Goal: Task Accomplishment & Management: Manage account settings

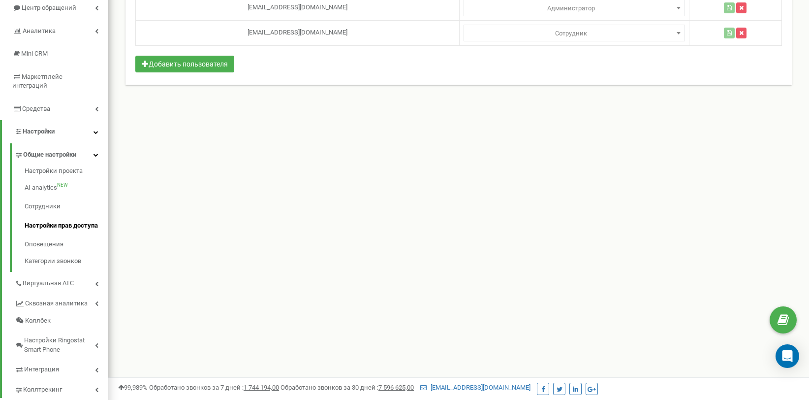
scroll to position [148, 0]
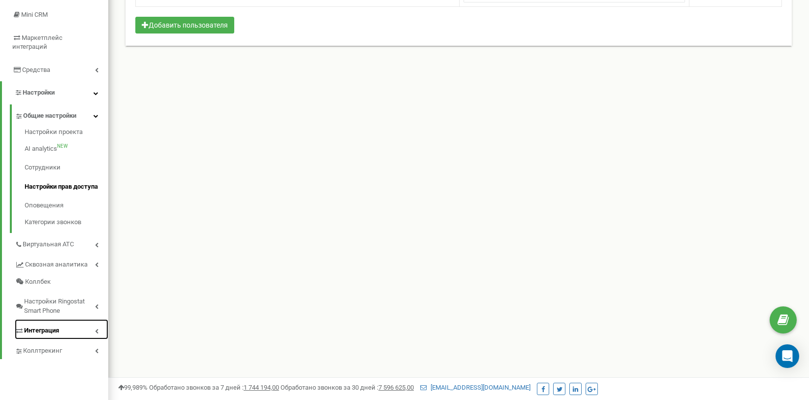
click at [64, 319] on link "Интеграция" at bounding box center [62, 329] width 94 height 20
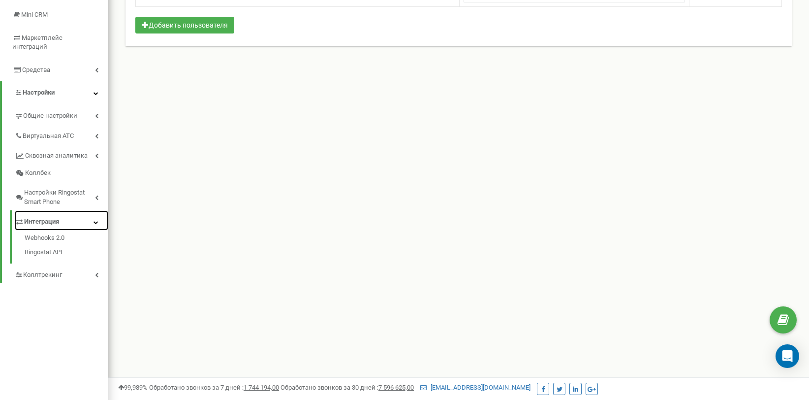
click at [45, 217] on span "Интеграция" at bounding box center [41, 221] width 35 height 9
click at [46, 217] on span "Интеграция" at bounding box center [41, 221] width 35 height 9
click at [99, 218] on link "Интеграция" at bounding box center [62, 220] width 94 height 20
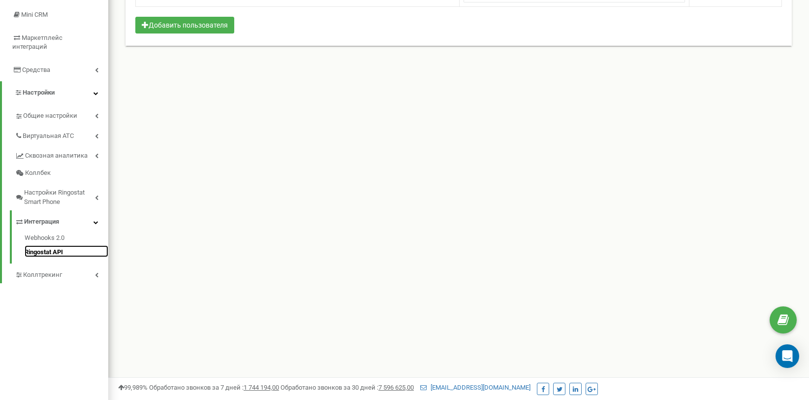
click at [56, 245] on link "Ringostat API" at bounding box center [67, 251] width 84 height 12
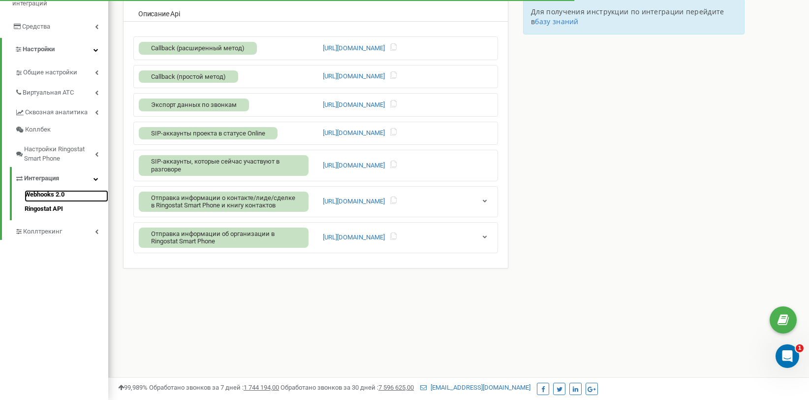
click at [57, 190] on link "Webhooks 2.0" at bounding box center [67, 196] width 84 height 12
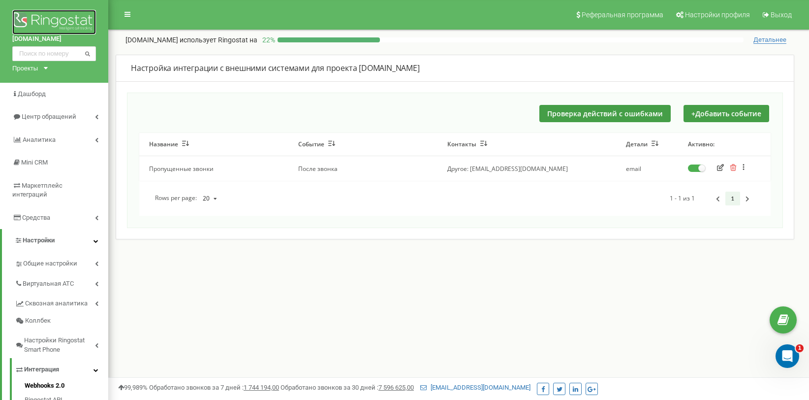
click at [40, 22] on img at bounding box center [54, 22] width 84 height 25
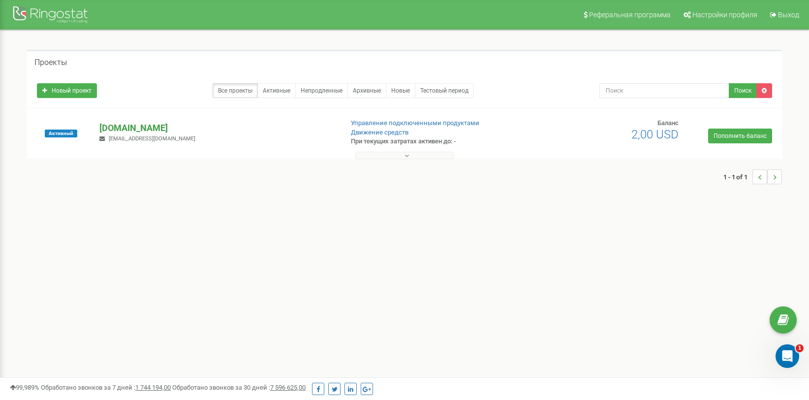
click at [123, 125] on p "[DOMAIN_NAME]" at bounding box center [216, 128] width 235 height 13
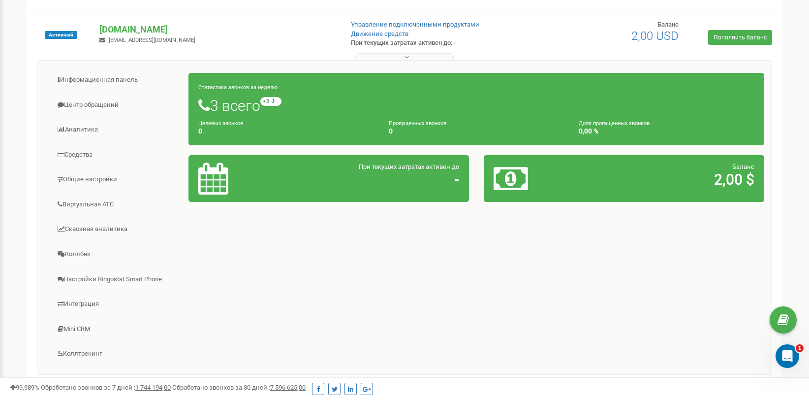
scroll to position [148, 0]
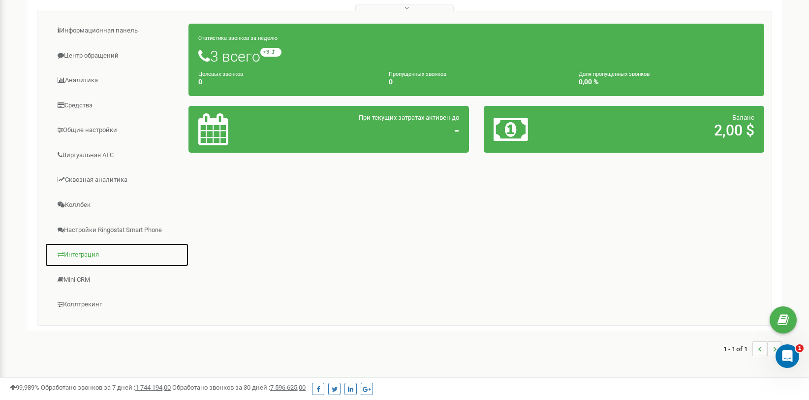
click at [86, 252] on link "Интеграция" at bounding box center [117, 255] width 144 height 24
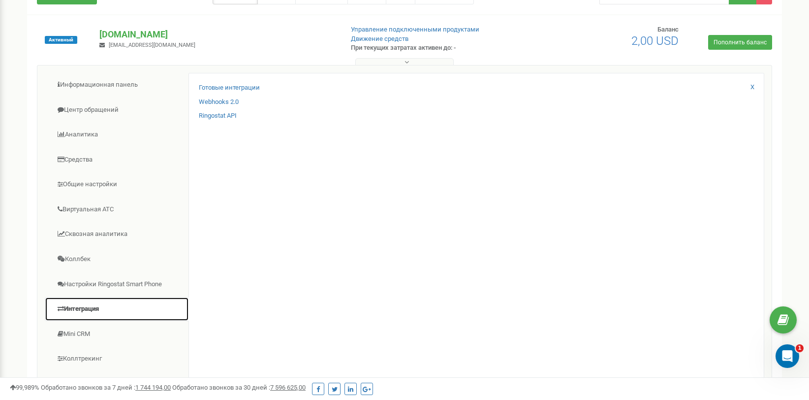
scroll to position [0, 0]
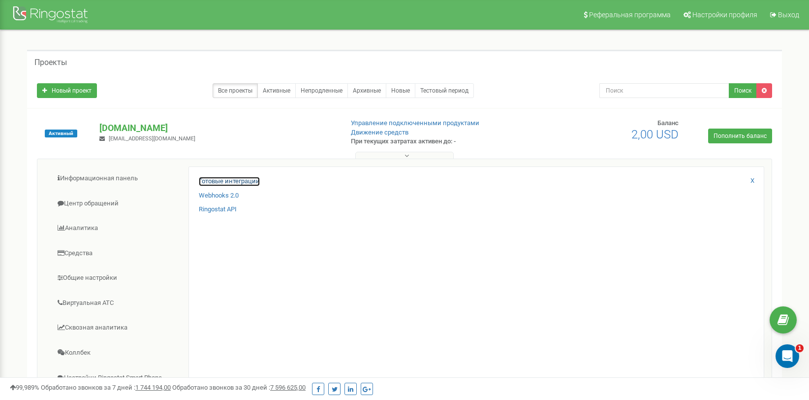
click at [253, 179] on link "Готовые интеграции" at bounding box center [229, 181] width 61 height 9
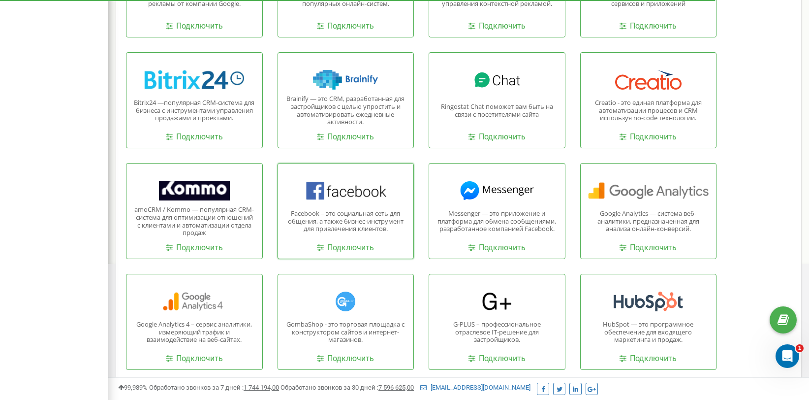
scroll to position [295, 0]
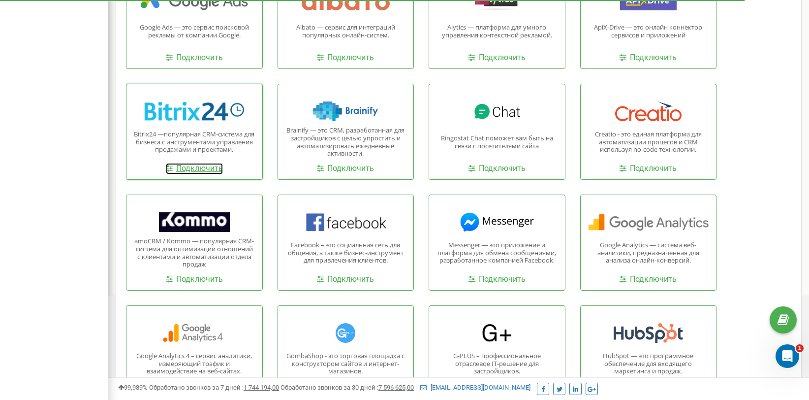
click at [191, 167] on link "Подключить" at bounding box center [194, 168] width 57 height 11
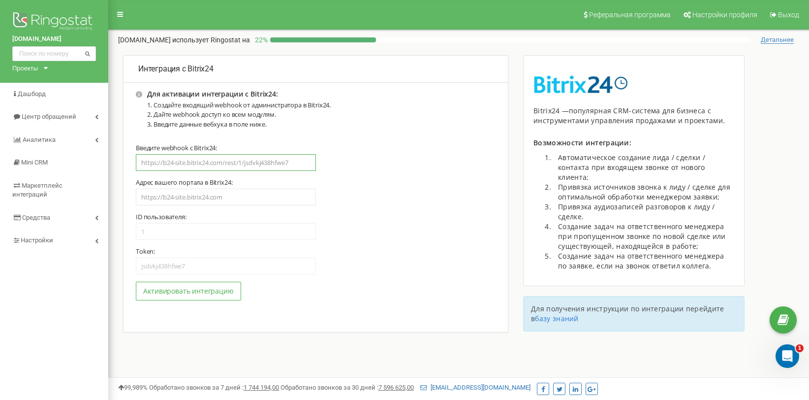
click at [207, 162] on input "text" at bounding box center [226, 162] width 180 height 17
paste input "[URL][DOMAIN_NAME]"
type input "[URL][DOMAIN_NAME]"
type input "9"
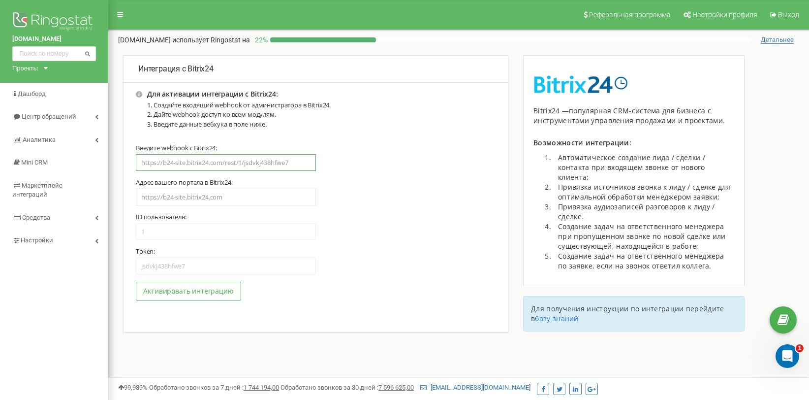
type input "lfc42ykz45evnifn"
type input "[URL][DOMAIN_NAME]"
click at [184, 293] on button "Активировать интеграцию" at bounding box center [188, 291] width 105 height 19
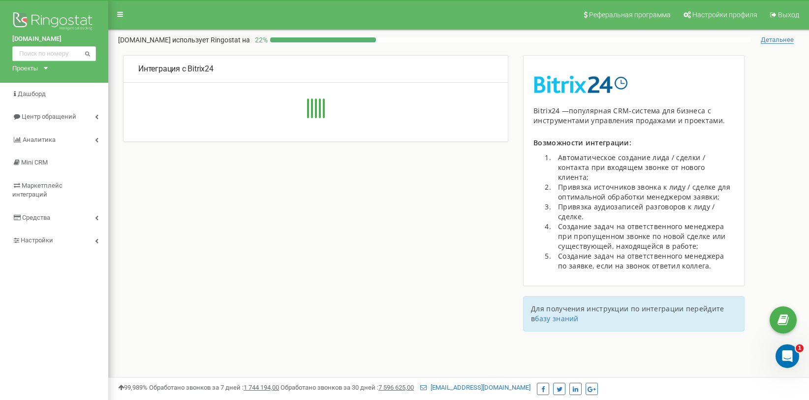
type input "https://boxroom.bitrix24.kz/rest/9/lfc42ykz45evnifn/"
type input "https://boxroom.bitrix24.kz"
type input "9"
type input "lfc42ykz45evnifn"
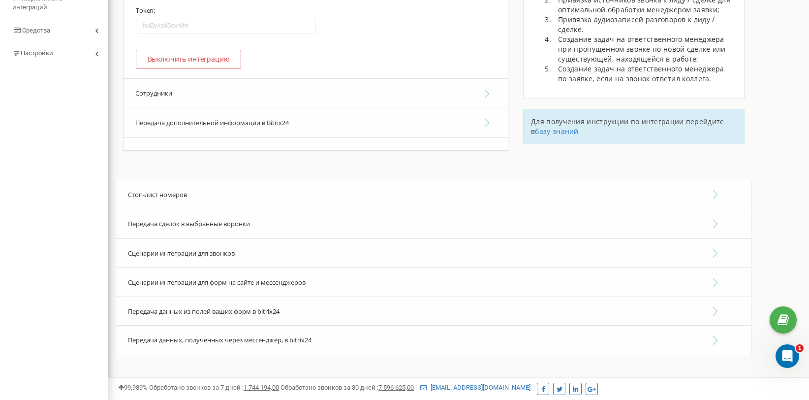
scroll to position [191, 0]
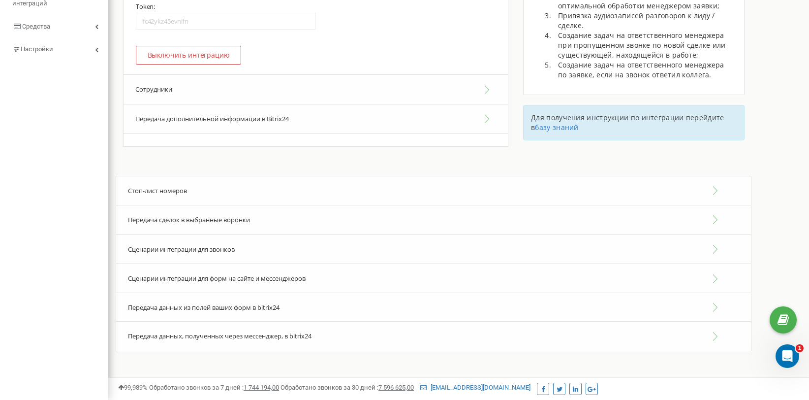
click at [295, 93] on button "Сотрудники" at bounding box center [316, 89] width 384 height 30
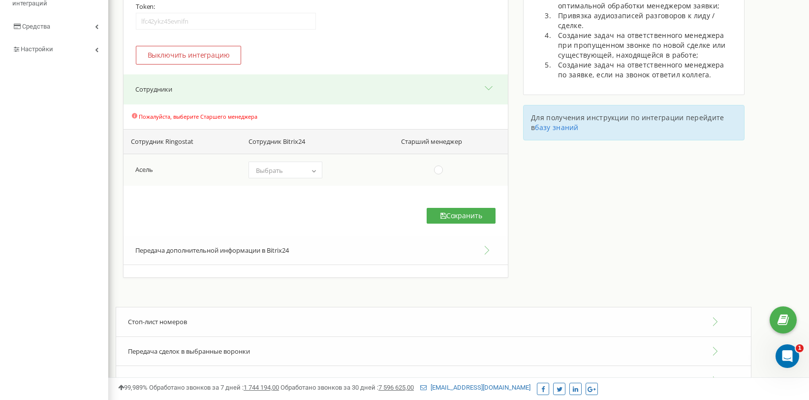
click at [281, 166] on span "Выбрать" at bounding box center [269, 170] width 27 height 9
select select "15"
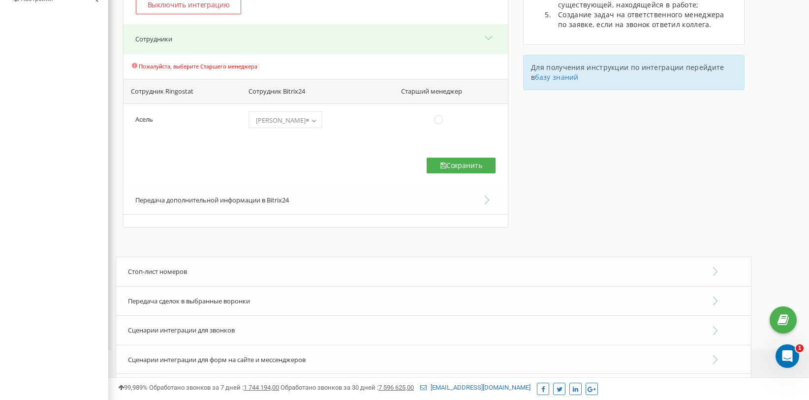
scroll to position [289, 0]
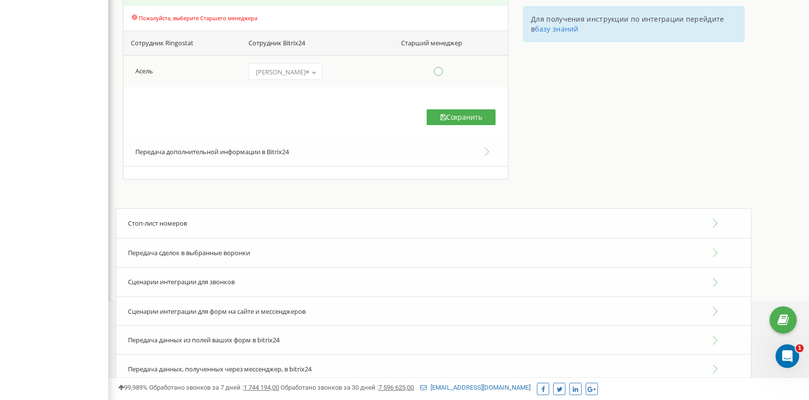
click at [439, 75] on ins at bounding box center [438, 71] width 11 height 11
radio input "true"
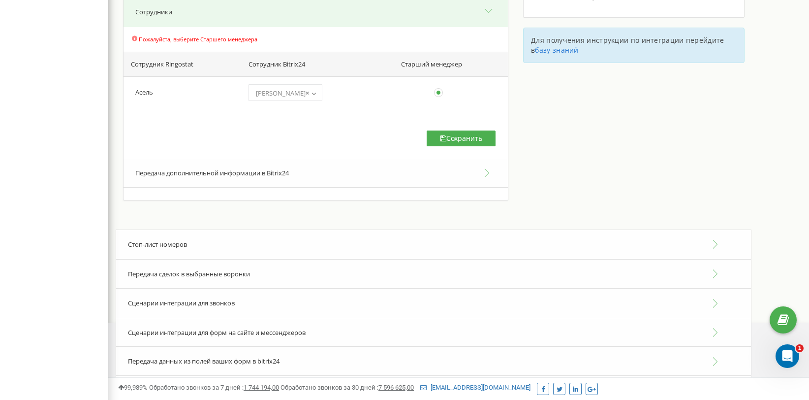
scroll to position [240, 0]
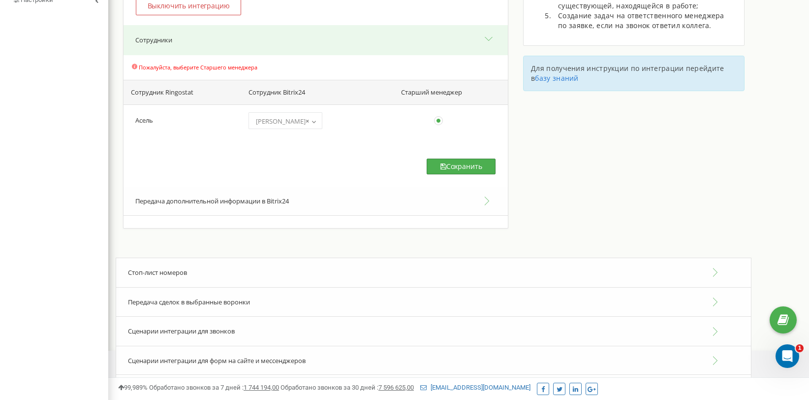
click at [453, 164] on button "Сохранить" at bounding box center [461, 167] width 69 height 16
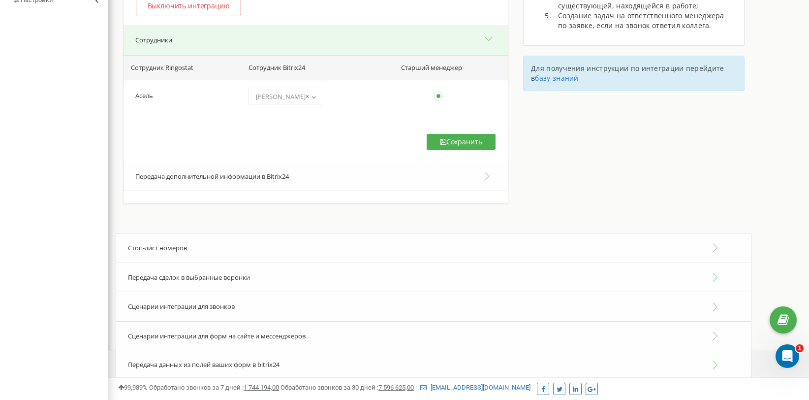
click at [188, 179] on button "Передача дополнительной информации в Bitrix24" at bounding box center [316, 177] width 384 height 30
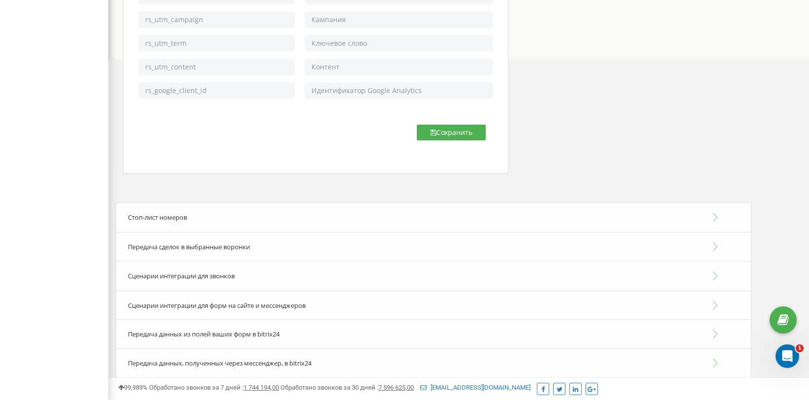
scroll to position [537, 0]
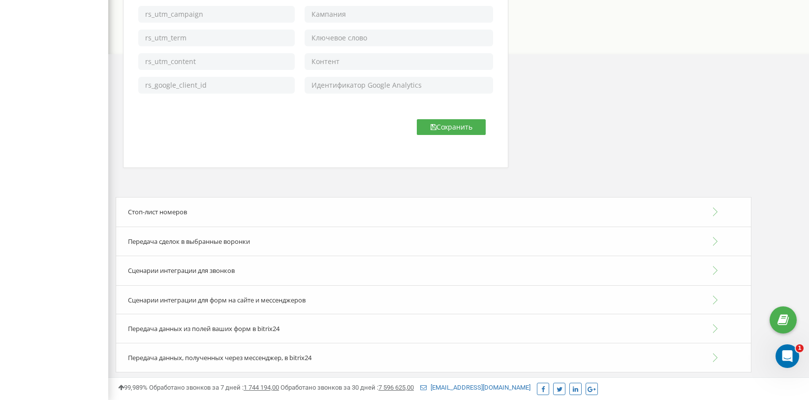
click at [256, 242] on div "Передача сделок в выбранные воронки" at bounding box center [434, 241] width 636 height 30
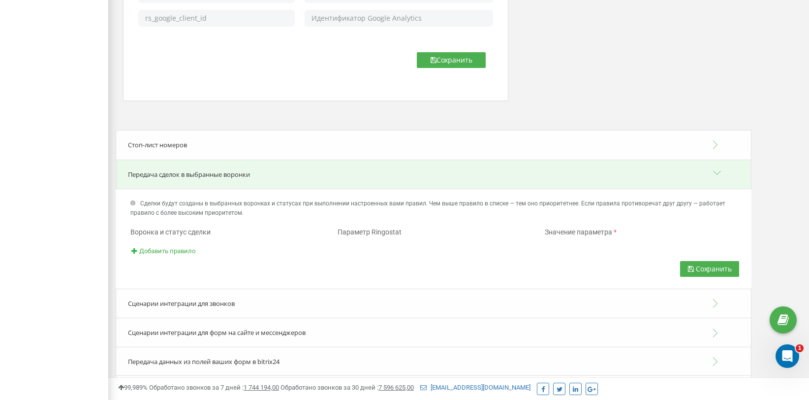
scroll to position [637, 0]
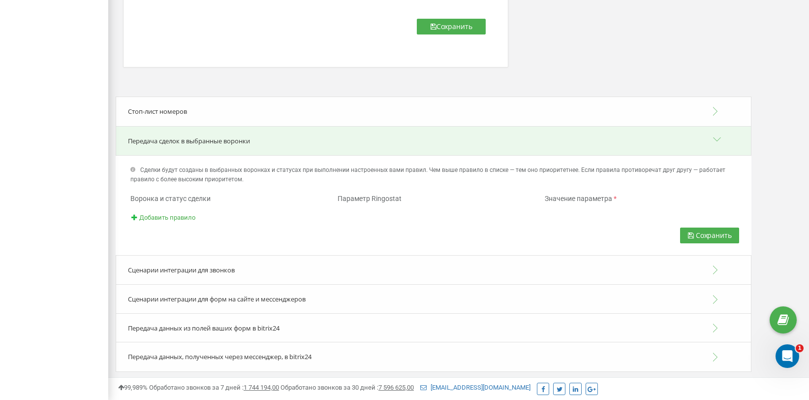
click at [209, 263] on div "Сценарии интеграции для звонков" at bounding box center [434, 270] width 636 height 30
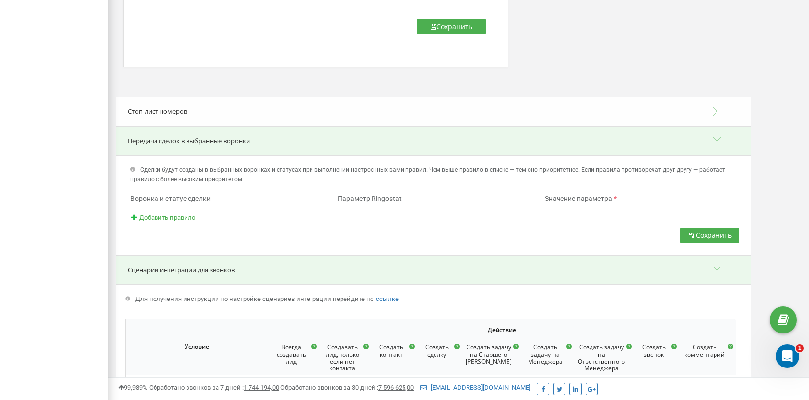
click at [185, 265] on span "Сценарии интеграции для звонков" at bounding box center [181, 269] width 107 height 9
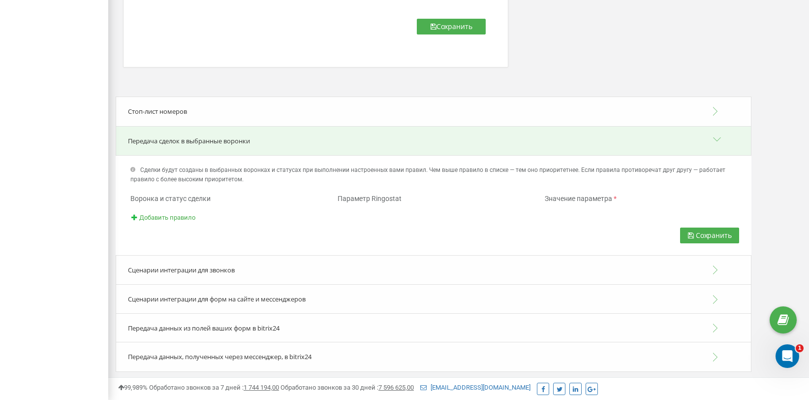
click at [160, 261] on div "Сценарии интеграции для звонков" at bounding box center [434, 270] width 636 height 30
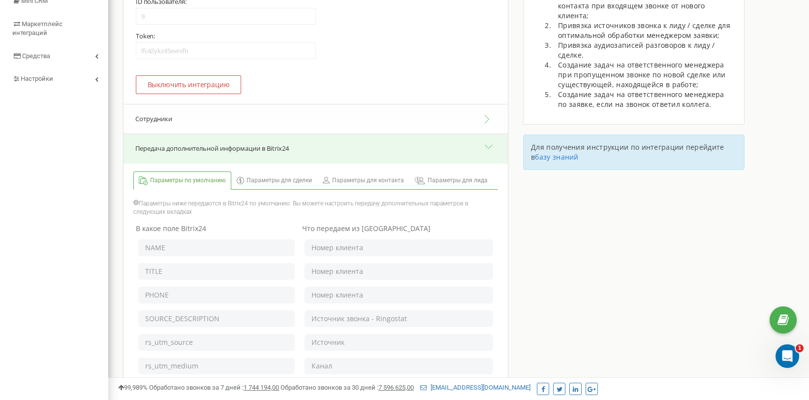
scroll to position [0, 0]
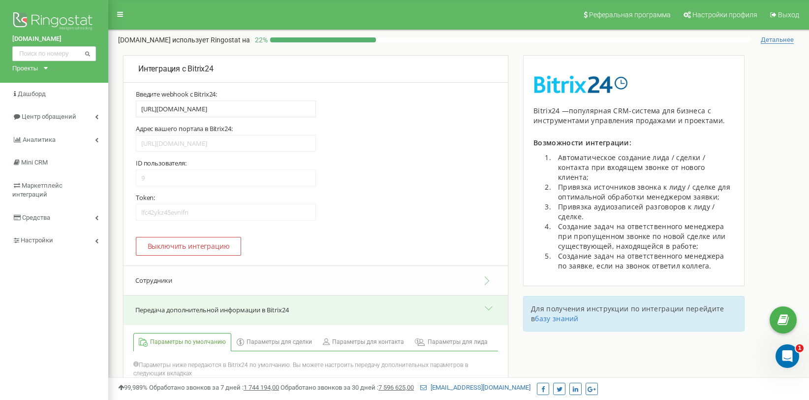
click at [470, 280] on button "Сотрудники" at bounding box center [316, 280] width 384 height 30
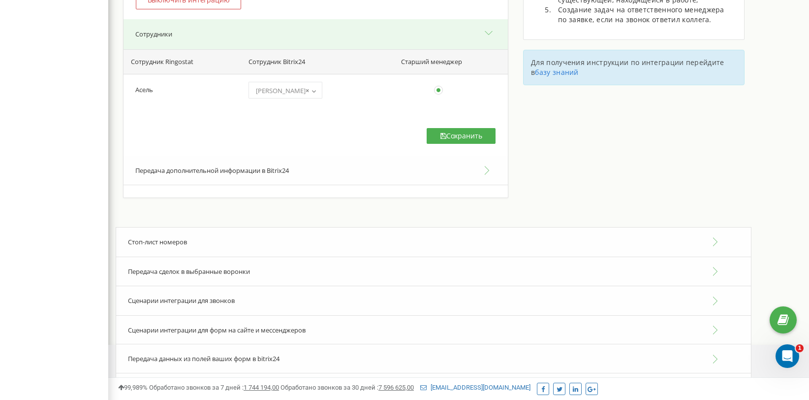
scroll to position [276, 0]
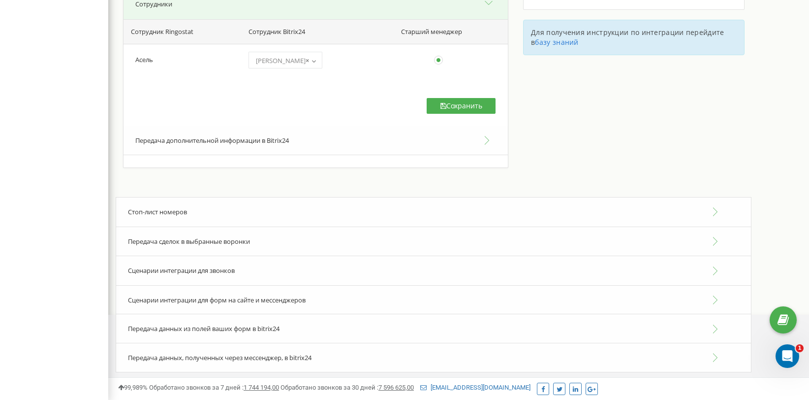
click at [77, 275] on div "admaker.kz Проекты admaker.kz Дашборд Центр обращений Аналитика Mini CRM Маркет…" at bounding box center [54, 63] width 108 height 678
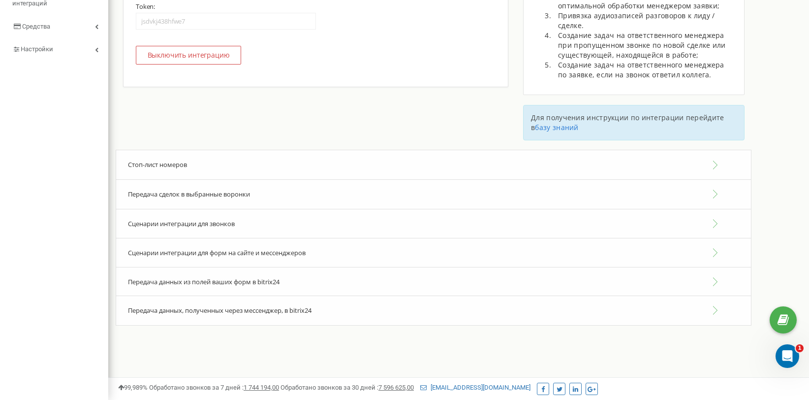
type input "https://boxroom.bitrix24.kz/rest/9/lfc42ykz45evnifn/"
type input "https://boxroom.bitrix24.kz"
type input "9"
type input "lfc42ykz45evnifn"
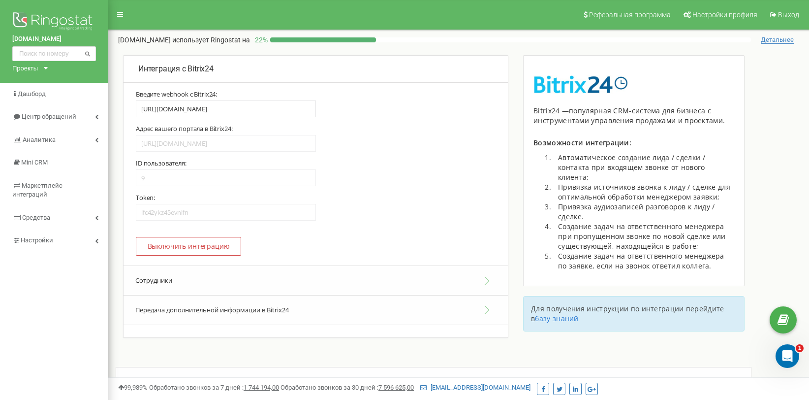
click at [204, 282] on button "Сотрудники" at bounding box center [316, 280] width 384 height 30
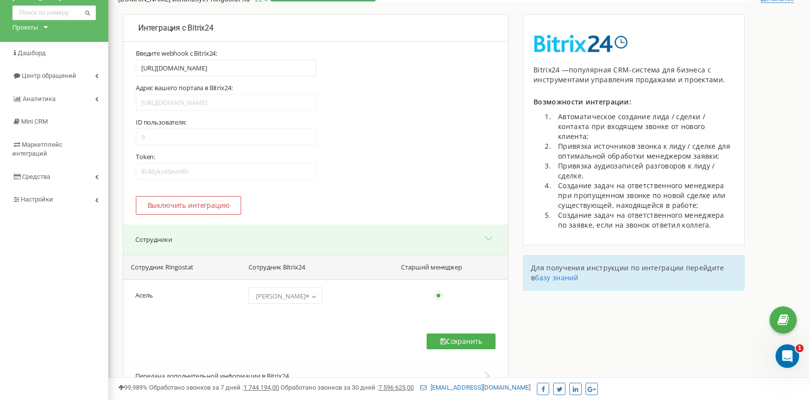
scroll to position [98, 0]
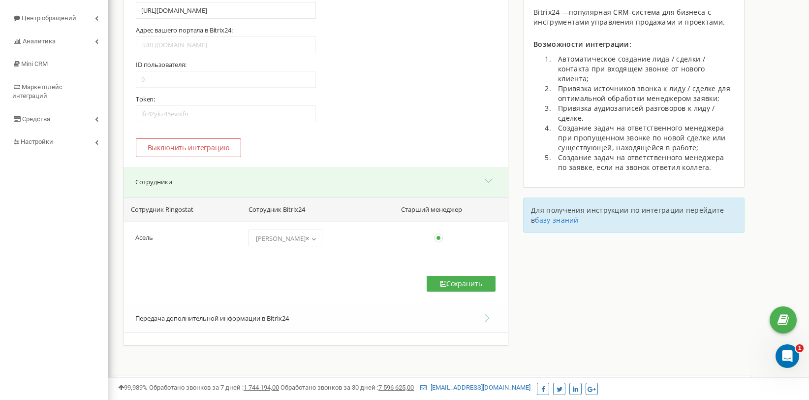
drag, startPoint x: 136, startPoint y: 263, endPoint x: 143, endPoint y: 262, distance: 7.0
click at [136, 263] on div "Сотрудник Ringostat Сотрудник Bitrix24 Старший менеджер Асель (choose one) Азат…" at bounding box center [316, 250] width 384 height 107
drag, startPoint x: 150, startPoint y: 261, endPoint x: 146, endPoint y: 279, distance: 18.7
click at [149, 268] on div "Сотрудник Ringostat Сотрудник Bitrix24 Старший менеджер Асель (choose one) Азат…" at bounding box center [316, 250] width 384 height 107
drag, startPoint x: 146, startPoint y: 281, endPoint x: 164, endPoint y: 287, distance: 19.0
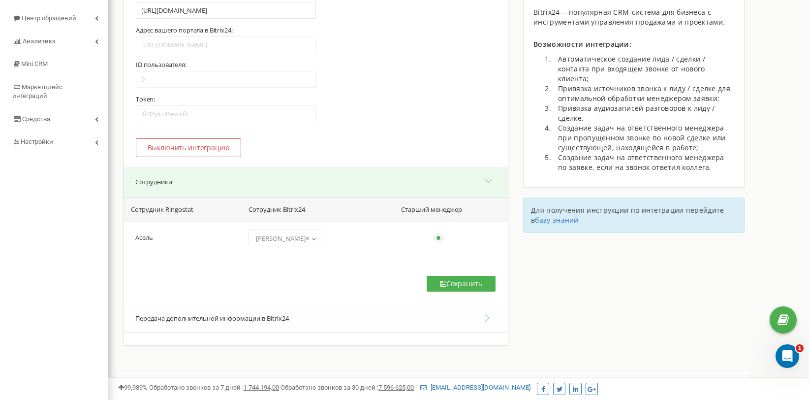
click at [146, 282] on div "Сотрудник Ringostat Сотрудник Bitrix24 Старший менеджер Асель (choose one) Азат…" at bounding box center [316, 250] width 384 height 107
drag, startPoint x: 183, startPoint y: 290, endPoint x: 235, endPoint y: 303, distance: 53.7
click at [203, 292] on div "Сотрудник Ringostat Сотрудник Bitrix24 Старший менеджер Асель (choose one) Азат…" at bounding box center [316, 250] width 384 height 107
drag, startPoint x: 235, startPoint y: 303, endPoint x: 271, endPoint y: 308, distance: 36.3
click at [271, 309] on div "Для активации интеграции с Bitrix24: Создайте входящий webhook от администратор…" at bounding box center [315, 168] width 365 height 353
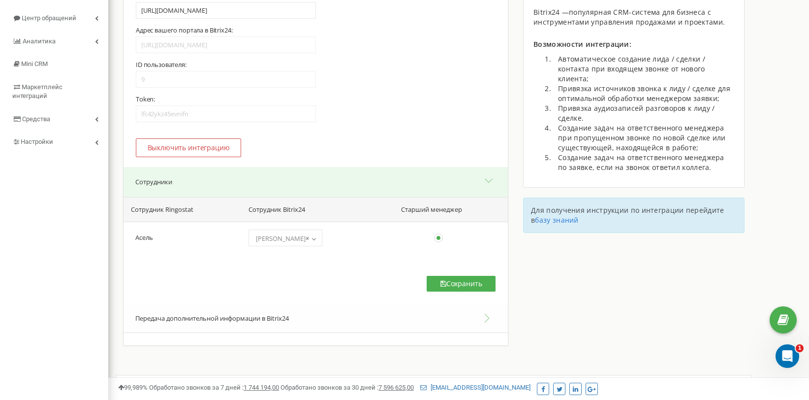
click at [354, 274] on div "Сотрудник Ringostat Сотрудник Bitrix24 Старший менеджер Асель (choose one) Азат…" at bounding box center [316, 250] width 384 height 107
click at [304, 237] on span "× Асель Естенова" at bounding box center [285, 238] width 67 height 14
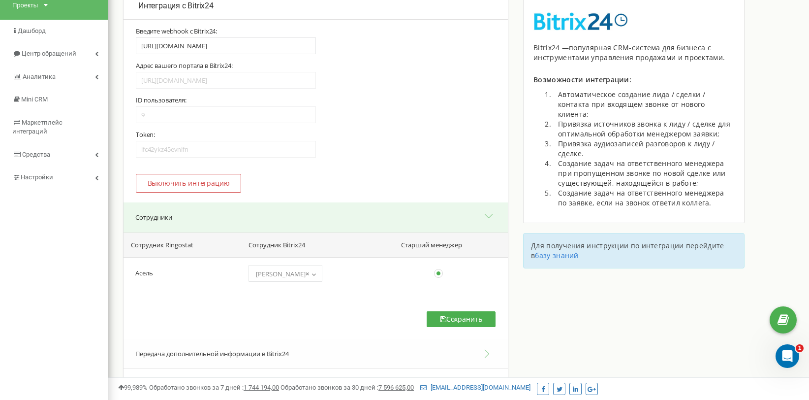
scroll to position [0, 0]
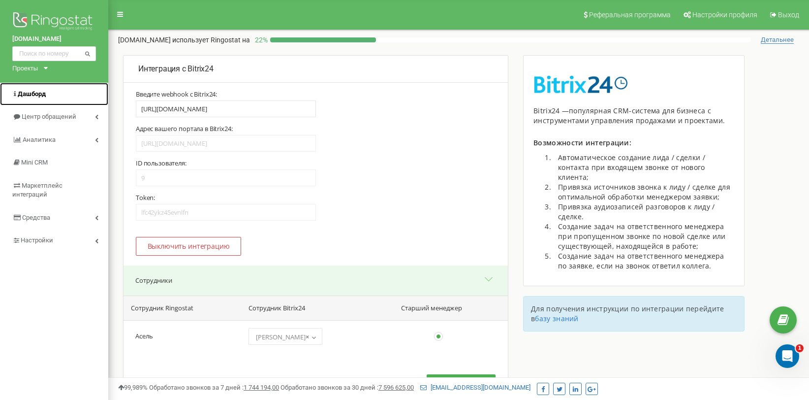
click at [61, 100] on link "Дашборд" at bounding box center [54, 94] width 108 height 23
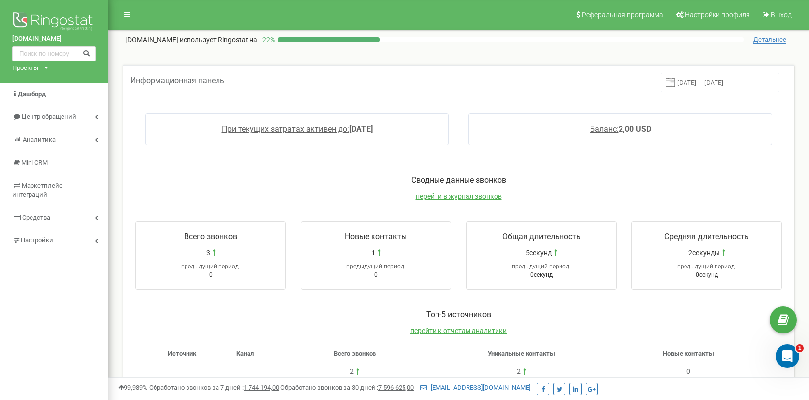
click at [33, 69] on div "Проекты" at bounding box center [25, 68] width 26 height 9
click at [232, 185] on p "Сводные данные звонков" at bounding box center [459, 180] width 667 height 11
click at [37, 236] on span "Настройки" at bounding box center [37, 239] width 32 height 7
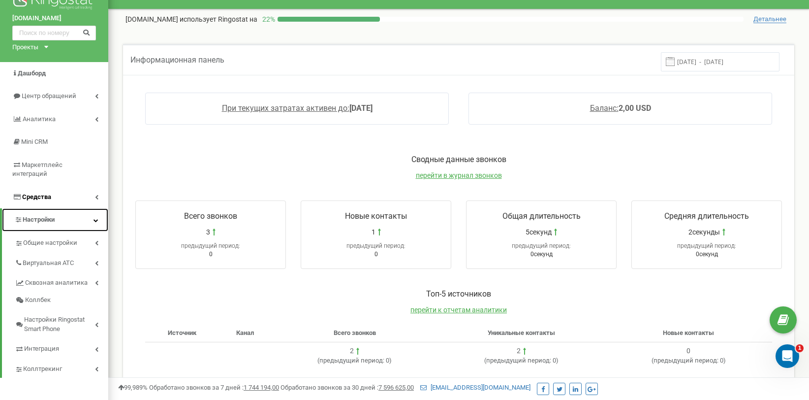
scroll to position [49, 0]
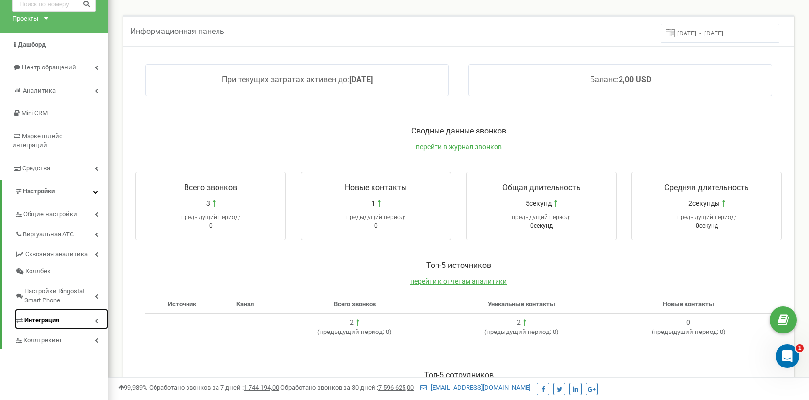
click at [52, 316] on span "Интеграция" at bounding box center [41, 320] width 35 height 9
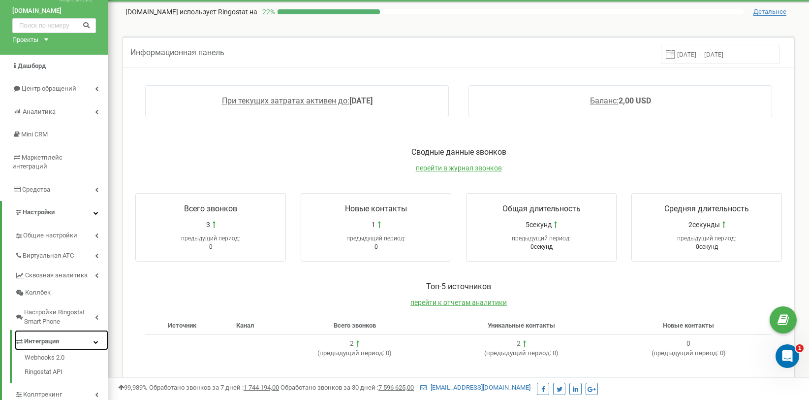
scroll to position [0, 0]
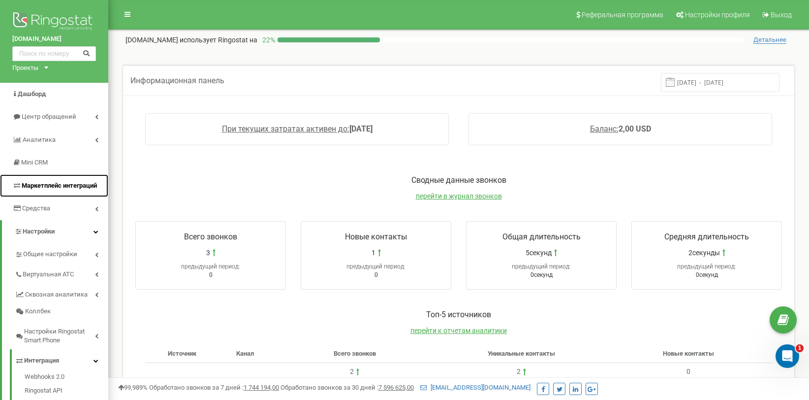
click at [32, 185] on span "Маркетплейс интеграций" at bounding box center [59, 185] width 75 height 7
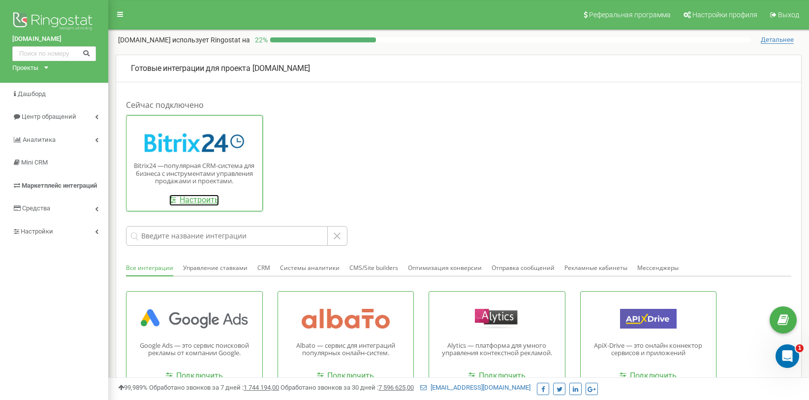
click at [192, 195] on link "Настроить" at bounding box center [194, 199] width 50 height 11
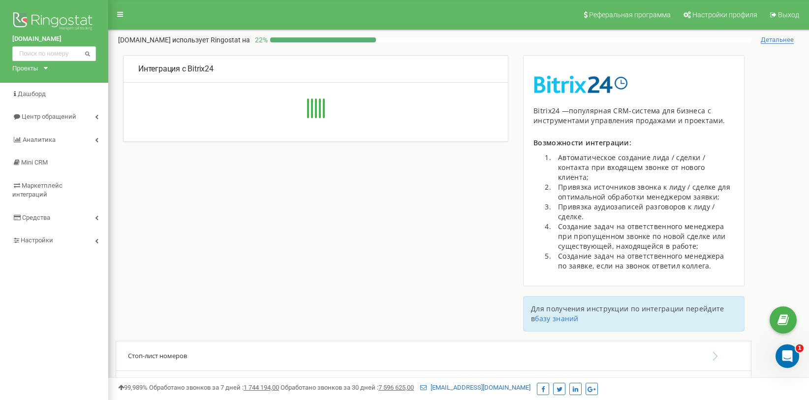
type input "[URL][DOMAIN_NAME]"
type input "9"
type input "lfc42ykz45evnifn"
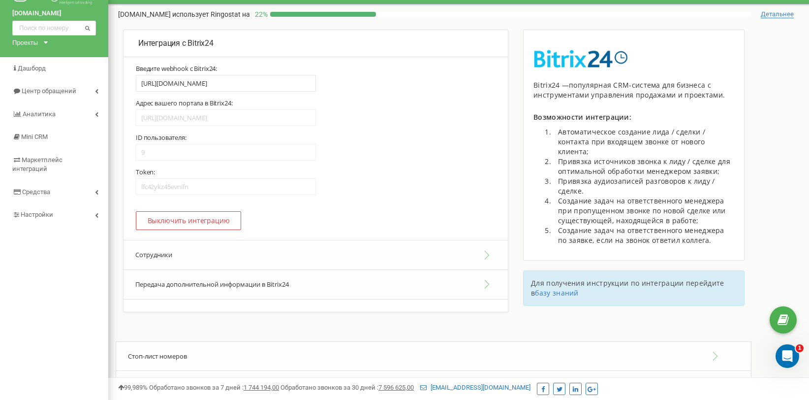
scroll to position [191, 0]
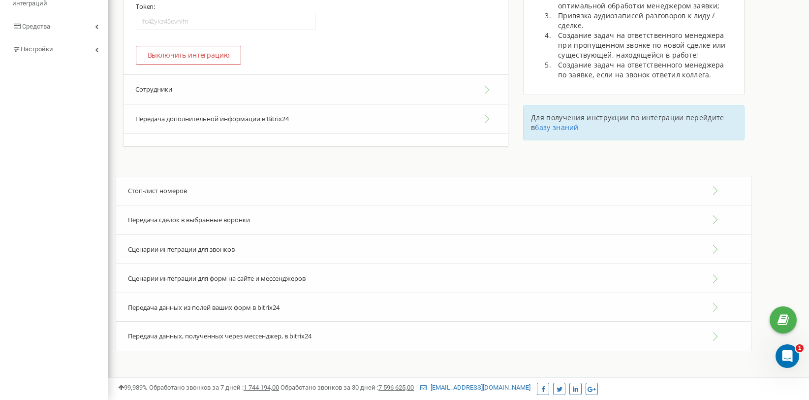
click at [205, 98] on button "Сотрудники" at bounding box center [316, 89] width 384 height 30
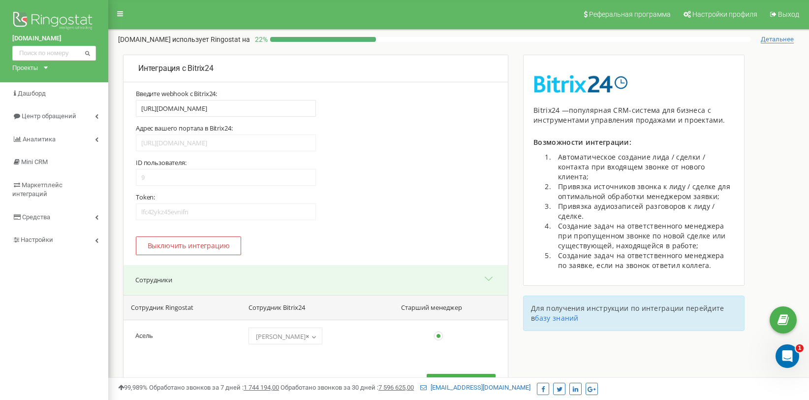
scroll to position [0, 0]
click at [208, 251] on button "Выключить интеграцию" at bounding box center [188, 246] width 105 height 19
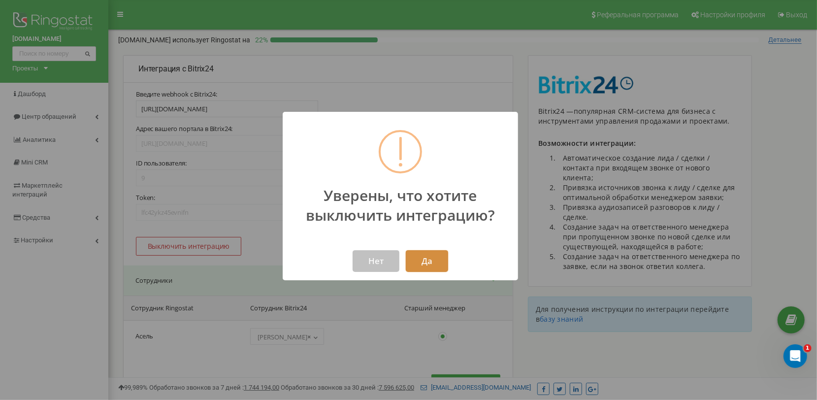
click at [423, 265] on button "Да" at bounding box center [427, 261] width 42 height 22
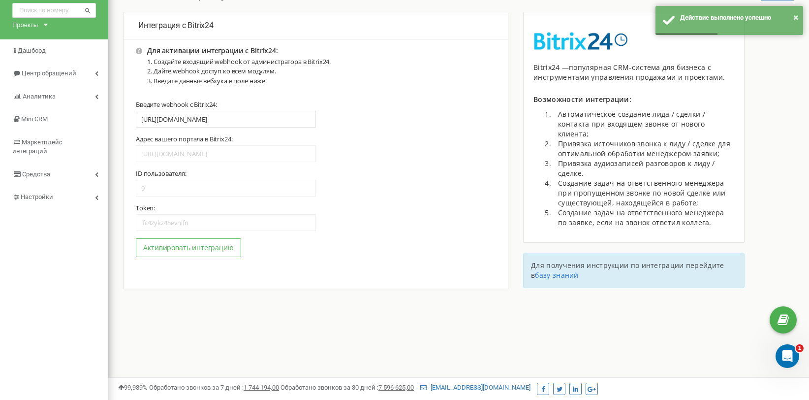
scroll to position [43, 0]
click at [181, 258] on div "Активировать интеграцию Активировать интеграцию Выключить интеграцию" at bounding box center [316, 252] width 360 height 28
click at [184, 253] on button "Активировать интеграцию" at bounding box center [188, 247] width 105 height 19
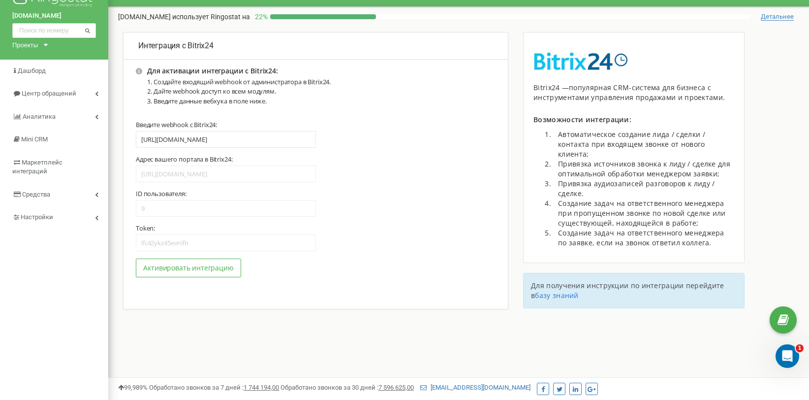
scroll to position [148, 0]
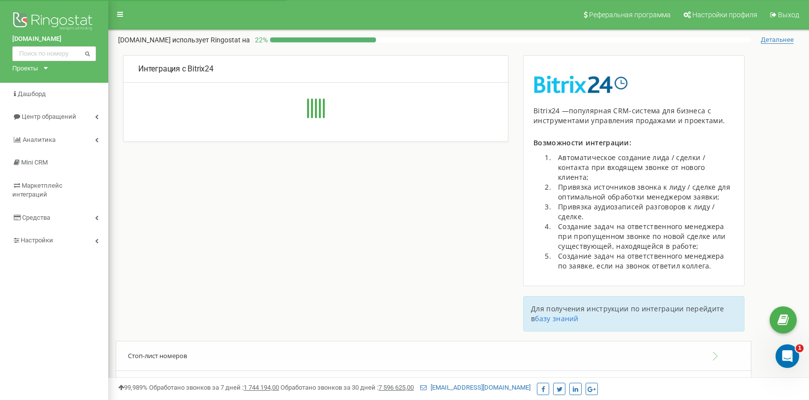
type input "https://boxroom.bitrix24.kz/rest/9/lfc42ykz45evnifn/"
type input "https://boxroom.bitrix24.kz"
type input "9"
type input "lfc42ykz45evnifn"
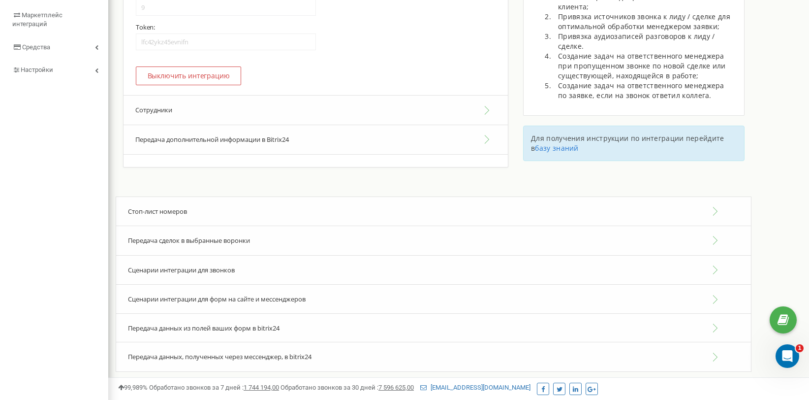
scroll to position [191, 0]
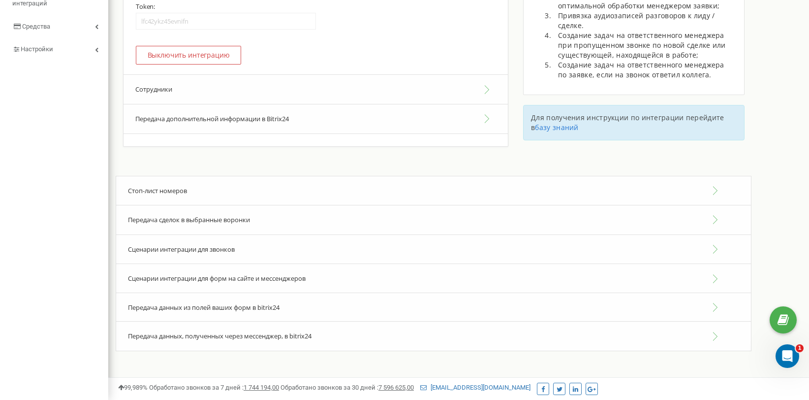
click at [441, 97] on button "Сотрудники" at bounding box center [316, 89] width 384 height 30
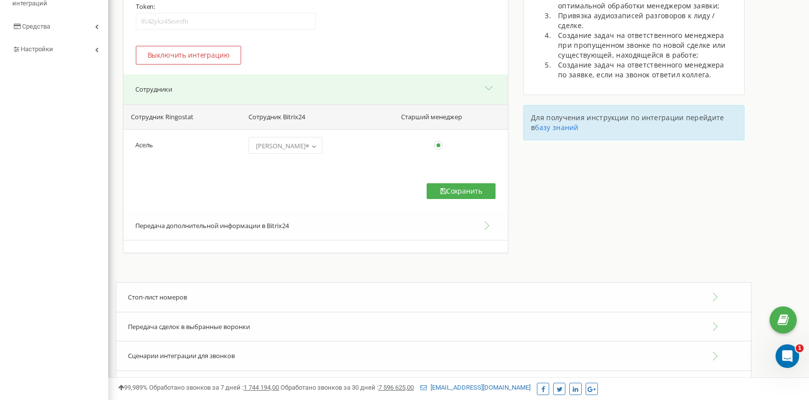
click at [167, 117] on th "Сотрудник Ringostat" at bounding box center [182, 116] width 116 height 25
click at [450, 192] on button "Сохранить" at bounding box center [461, 191] width 69 height 16
click at [432, 191] on button "Сохранить" at bounding box center [461, 191] width 69 height 16
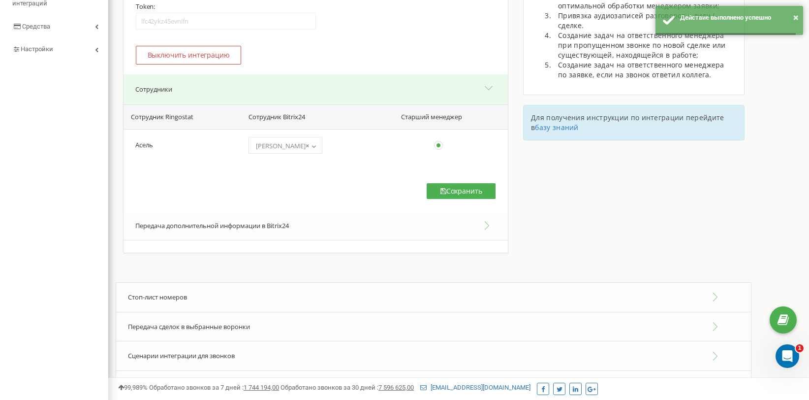
click at [311, 229] on button "Передача дополнительной информации в Bitrix24" at bounding box center [316, 226] width 384 height 30
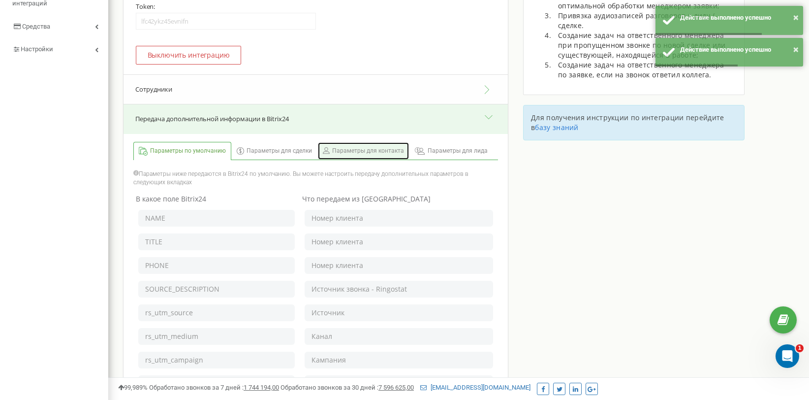
click at [347, 147] on span "Параметры для контакта" at bounding box center [368, 151] width 72 height 8
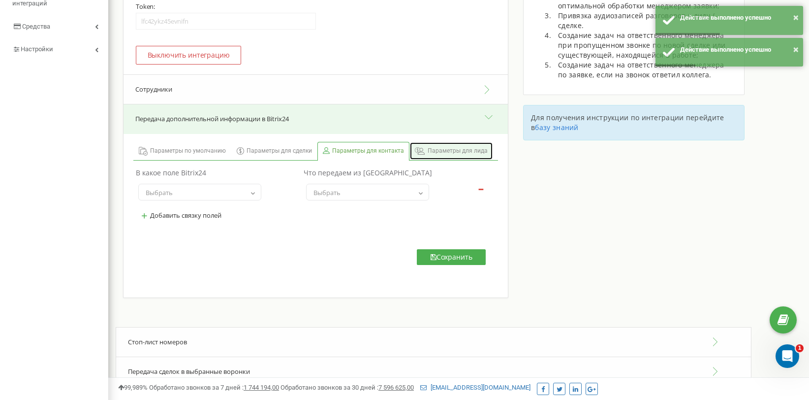
click at [445, 149] on span "Параметры для лида" at bounding box center [458, 151] width 60 height 8
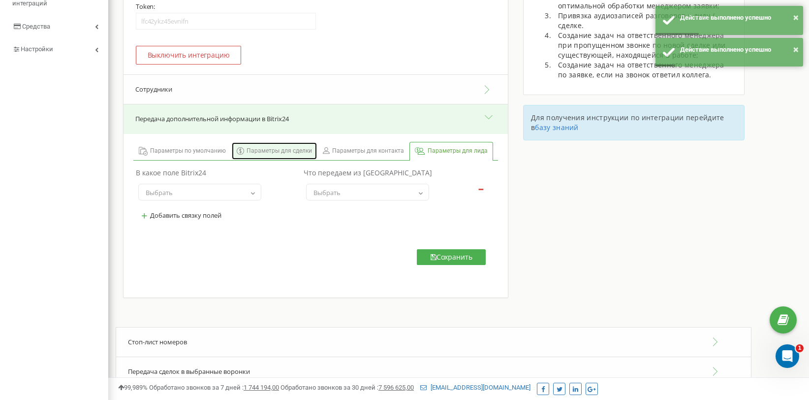
click at [273, 144] on link "Параметры для сделки" at bounding box center [274, 150] width 85 height 17
click at [330, 89] on button "Сотрудники" at bounding box center [316, 89] width 384 height 30
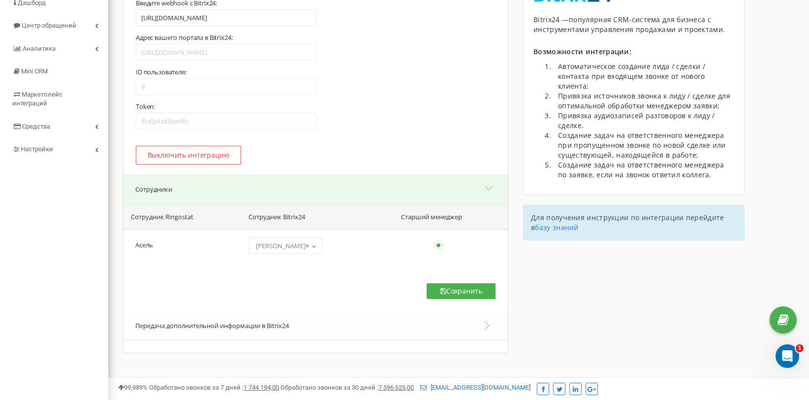
scroll to position [0, 0]
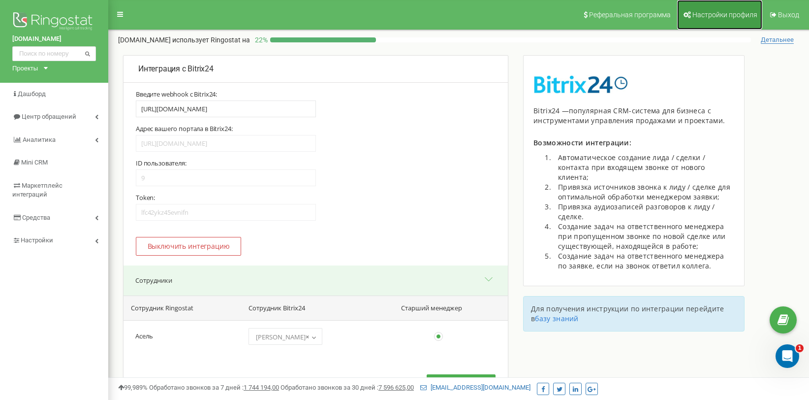
click at [691, 15] on icon at bounding box center [687, 14] width 7 height 7
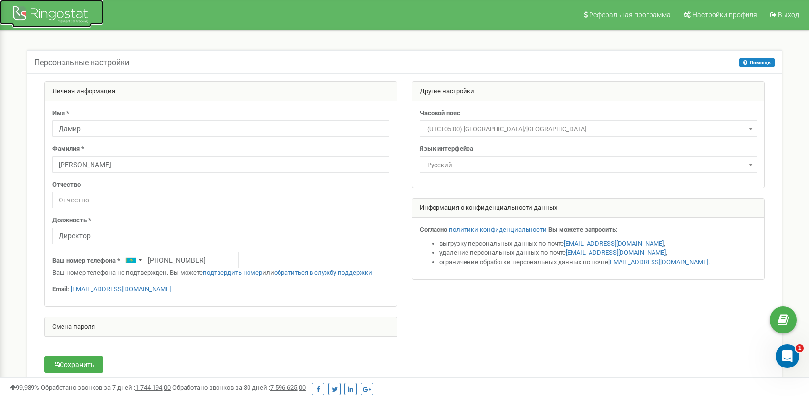
click at [55, 12] on div at bounding box center [51, 16] width 79 height 24
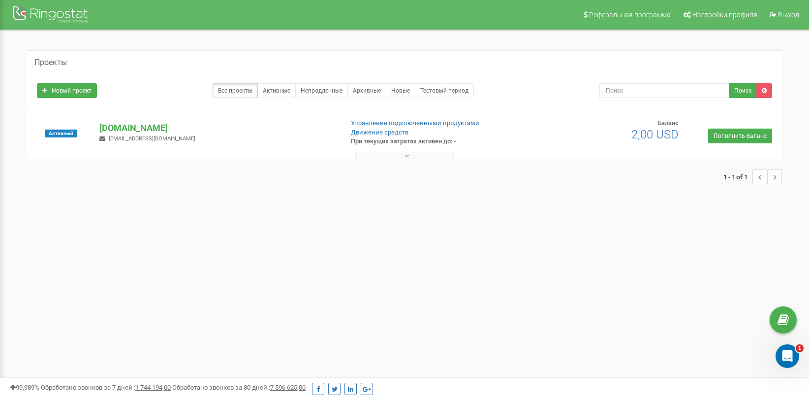
click at [401, 157] on button at bounding box center [404, 155] width 98 height 7
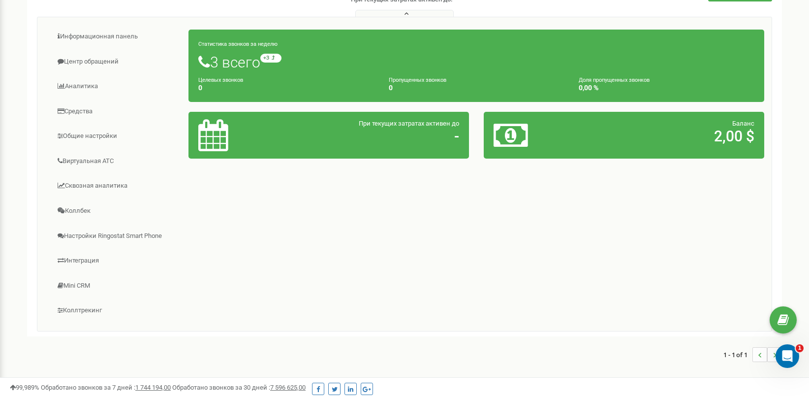
scroll to position [93, 0]
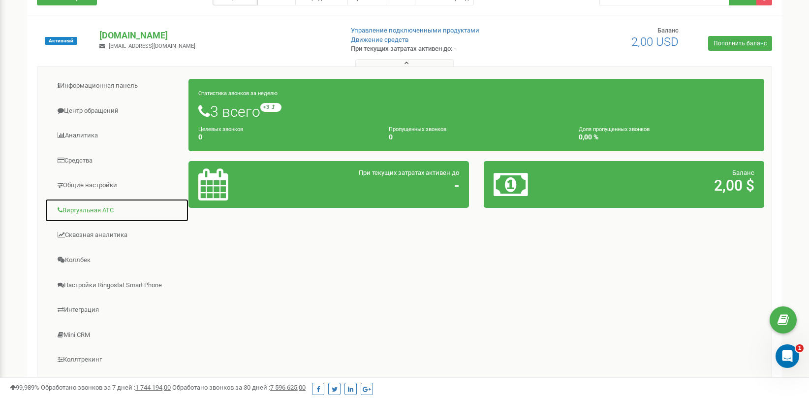
click at [90, 207] on link "Виртуальная АТС" at bounding box center [117, 210] width 144 height 24
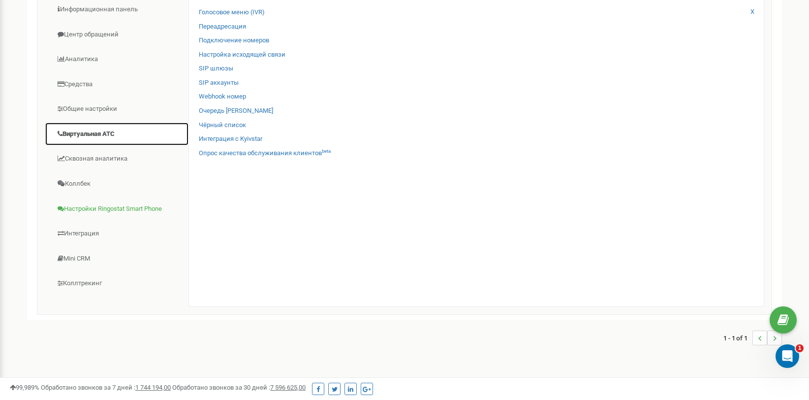
scroll to position [191, 0]
